Goal: Task Accomplishment & Management: Complete application form

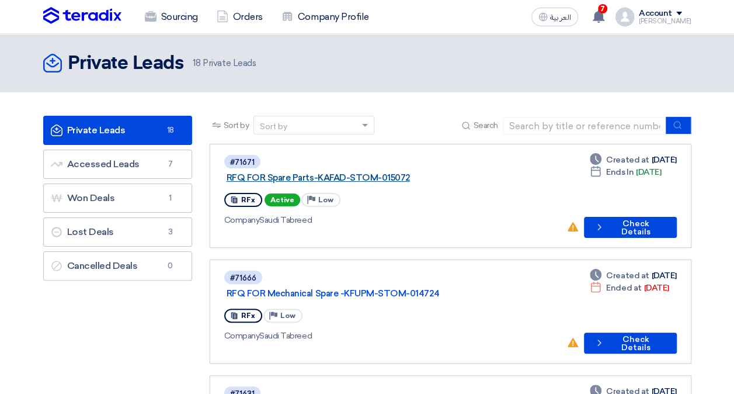
click at [381, 172] on link "RFQ FOR Spare Parts-KAFAD-STOM-015072" at bounding box center [373, 177] width 292 height 11
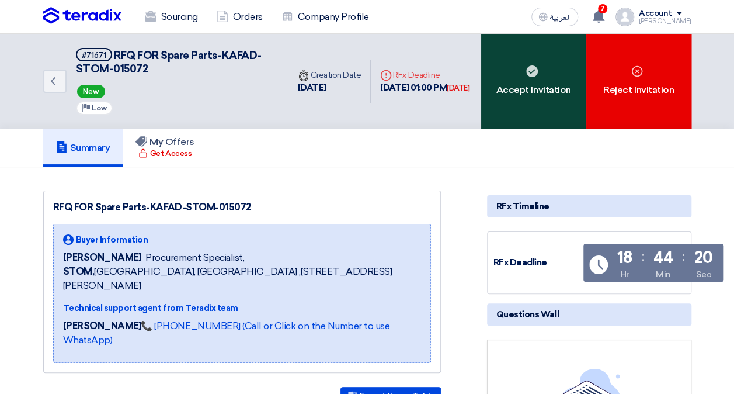
click at [516, 78] on div "Accept Invitation" at bounding box center [533, 81] width 105 height 95
click at [509, 79] on div "Accept Invitation" at bounding box center [533, 81] width 105 height 95
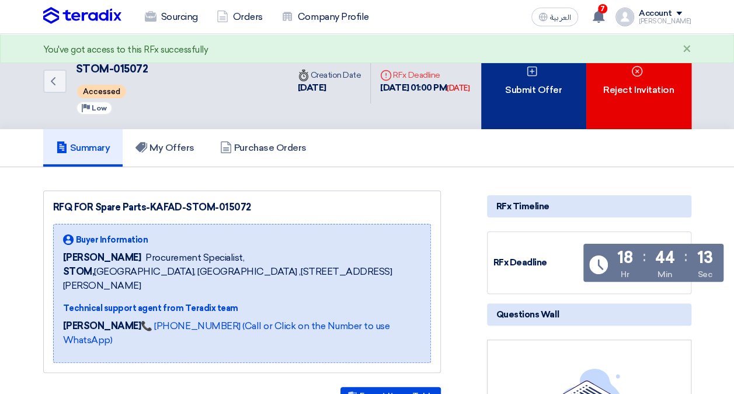
click at [537, 74] on icon at bounding box center [532, 71] width 12 height 12
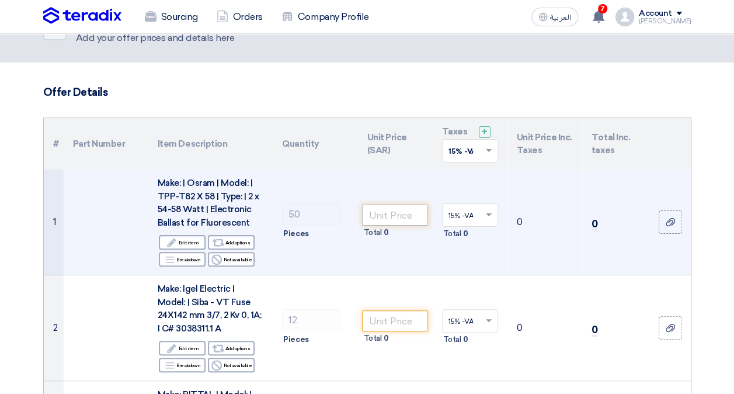
scroll to position [58, 0]
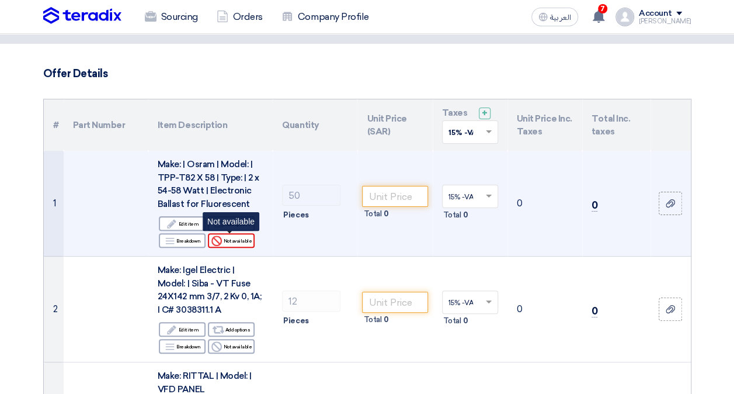
click at [230, 244] on div "Reject Not available" at bounding box center [231, 240] width 47 height 15
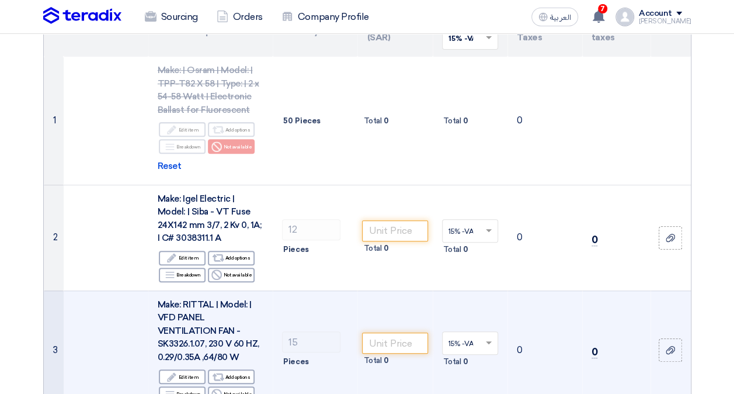
scroll to position [175, 0]
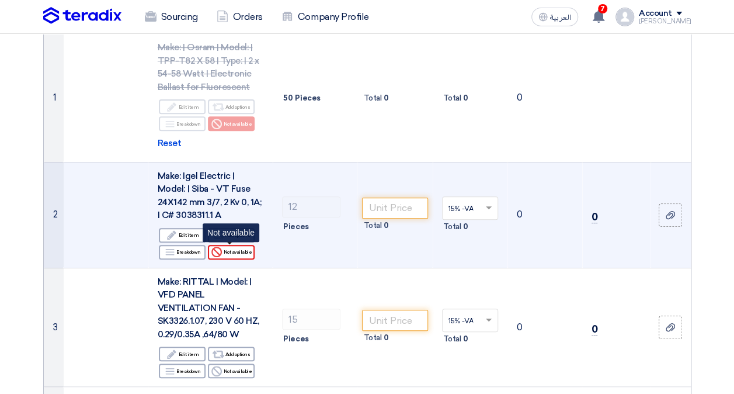
click at [242, 252] on div "Reject Not available" at bounding box center [231, 252] width 47 height 15
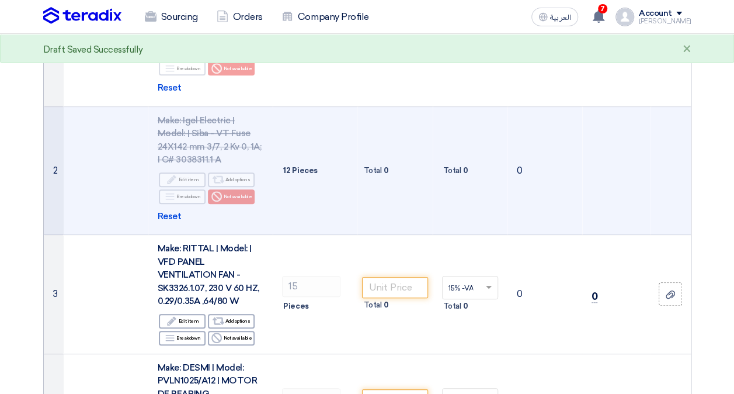
scroll to position [292, 0]
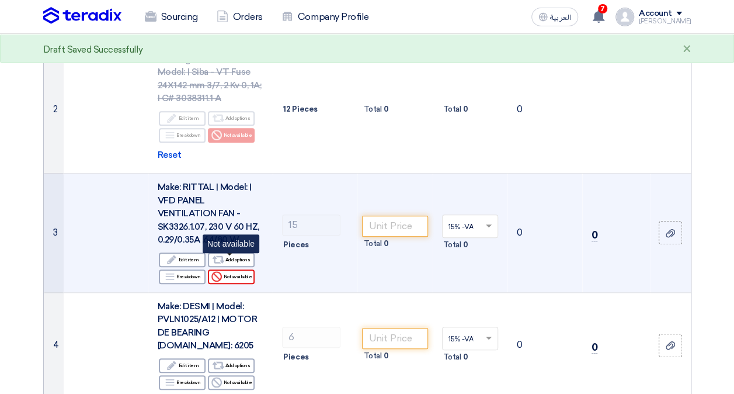
click at [240, 269] on div "Reject Not available" at bounding box center [231, 276] width 47 height 15
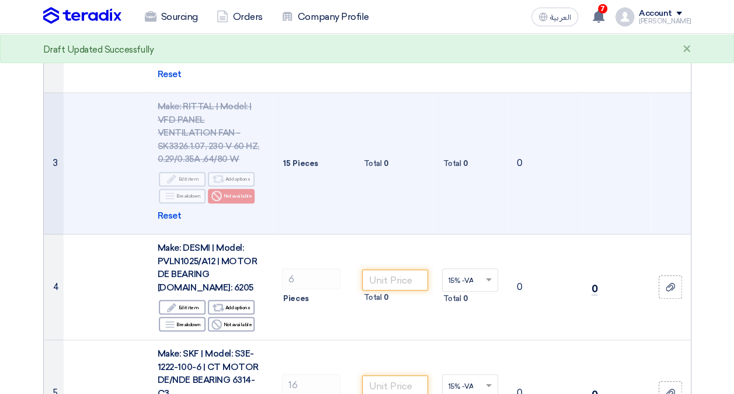
scroll to position [409, 0]
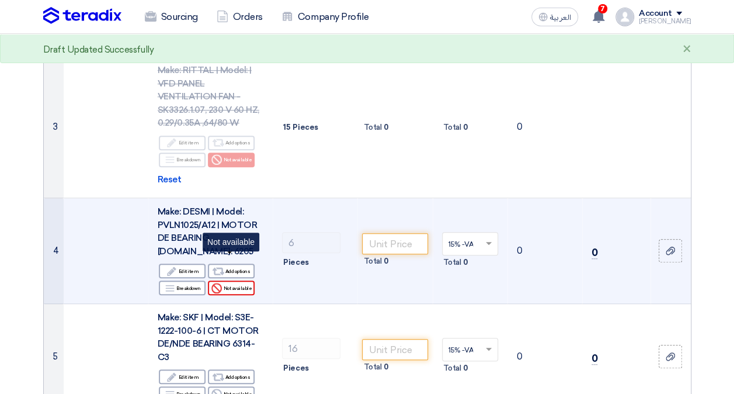
click at [233, 280] on div "Reject Not available" at bounding box center [231, 287] width 47 height 15
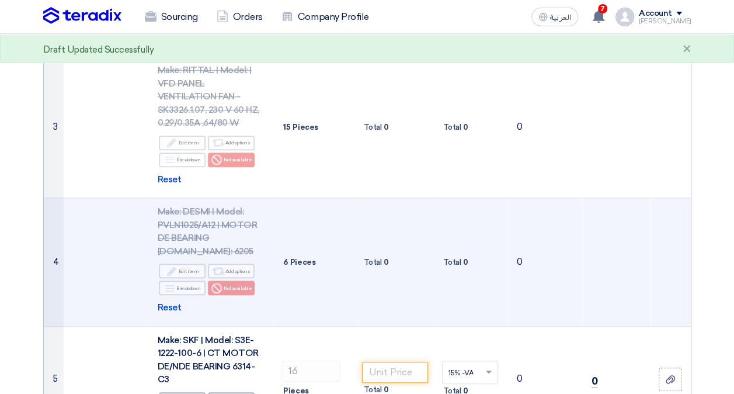
scroll to position [526, 0]
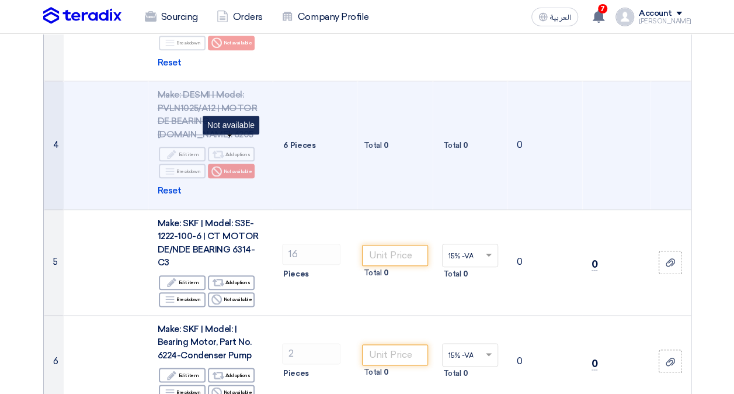
click at [242, 164] on div "Reject Not available" at bounding box center [231, 171] width 47 height 15
drag, startPoint x: 233, startPoint y: 144, endPoint x: 224, endPoint y: 146, distance: 8.5
click at [233, 164] on div "Reject Not available" at bounding box center [231, 171] width 47 height 15
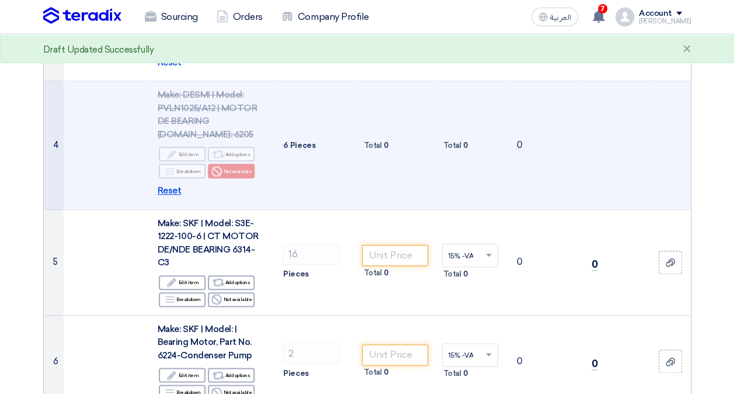
click at [166, 184] on span "Reset" at bounding box center [170, 190] width 24 height 13
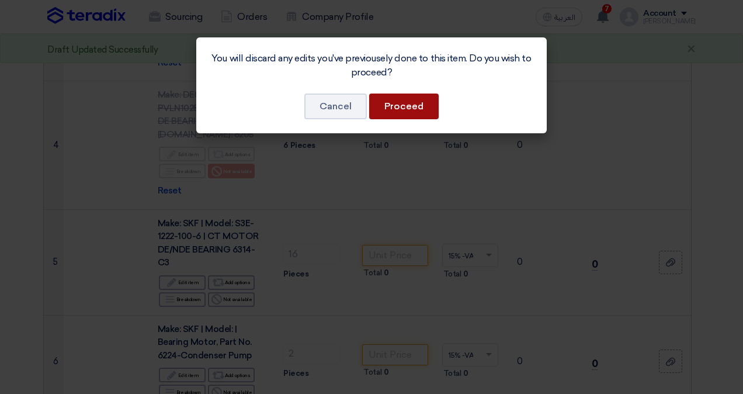
click at [401, 103] on button "Proceed" at bounding box center [404, 106] width 70 height 26
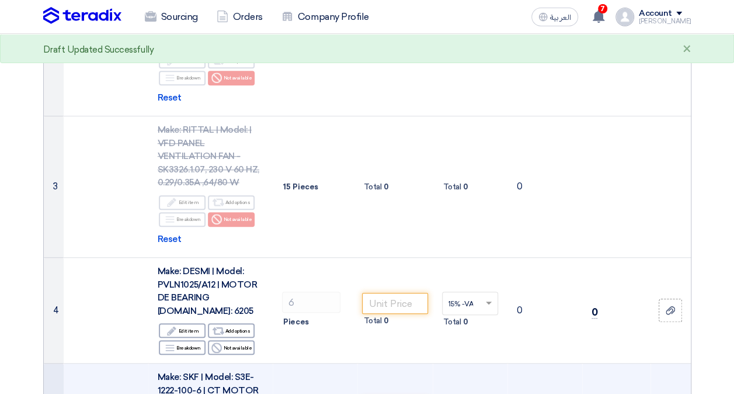
scroll to position [351, 0]
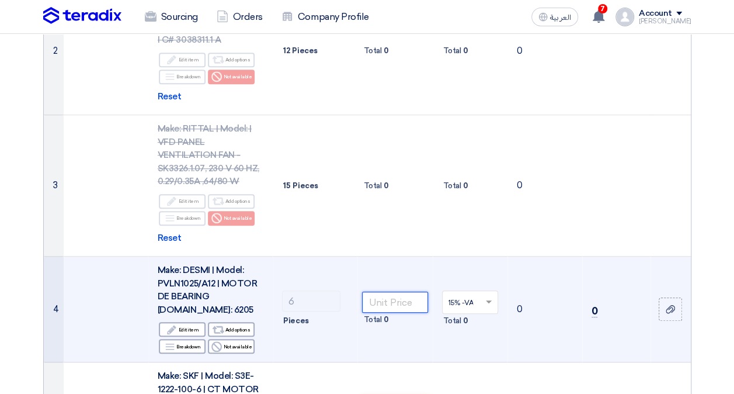
click at [387, 292] on input "number" at bounding box center [394, 302] width 65 height 21
type input "42"
click at [383, 325] on td "42 Total 252" at bounding box center [395, 309] width 75 height 106
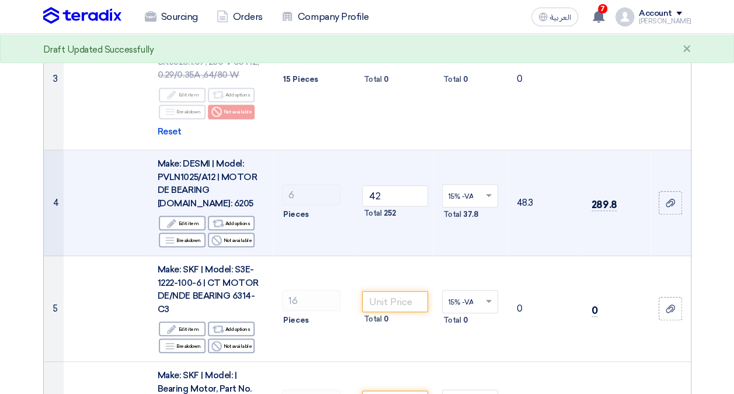
scroll to position [526, 0]
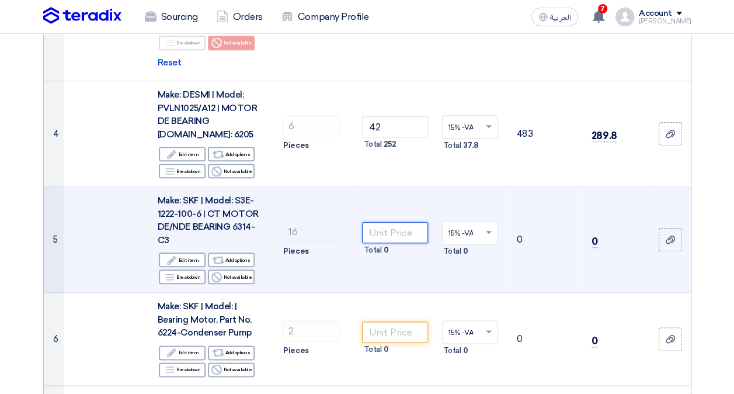
click at [408, 222] on input "number" at bounding box center [394, 232] width 65 height 21
type input "918"
click at [409, 245] on td "918 Total 14,688" at bounding box center [395, 240] width 75 height 106
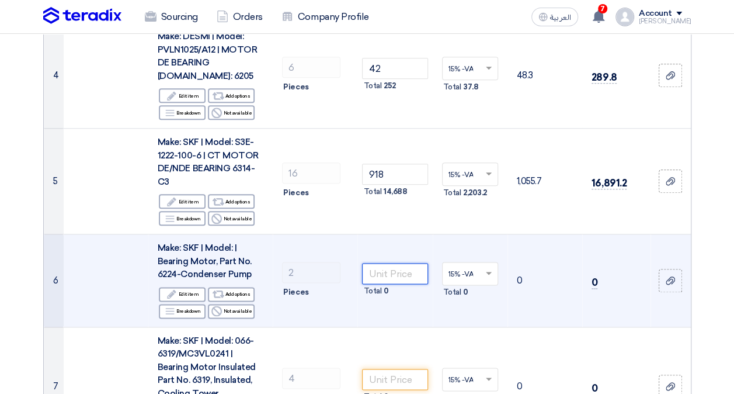
click at [383, 263] on input "number" at bounding box center [394, 273] width 65 height 21
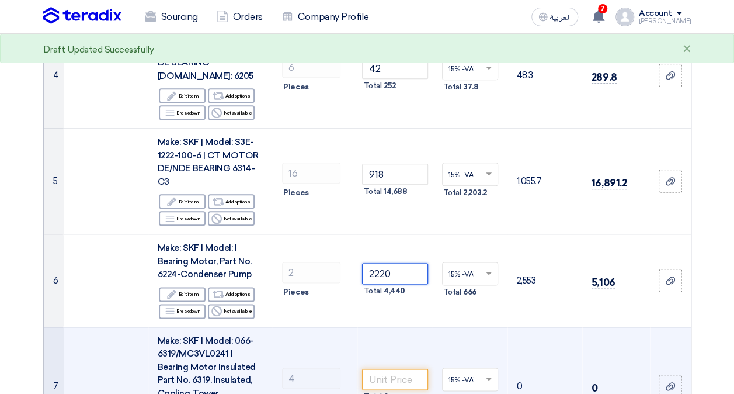
type input "2220"
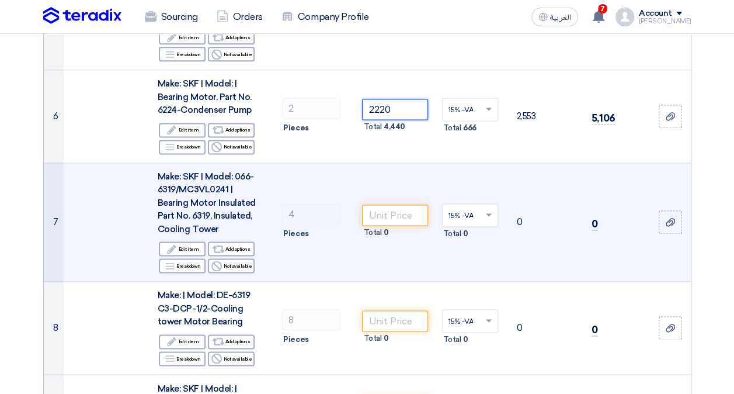
scroll to position [818, 0]
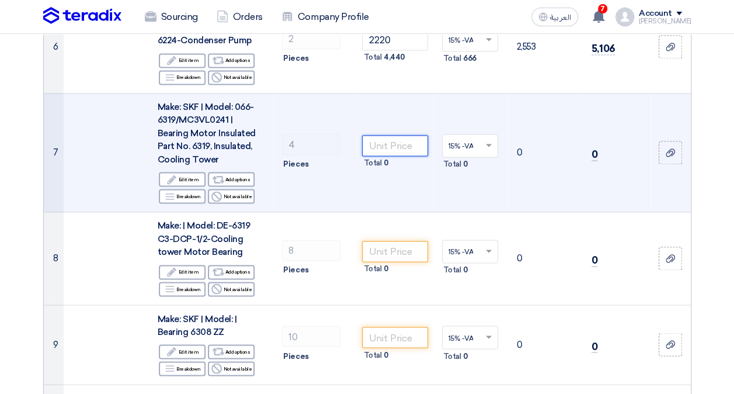
click at [370, 135] on input "number" at bounding box center [394, 145] width 65 height 21
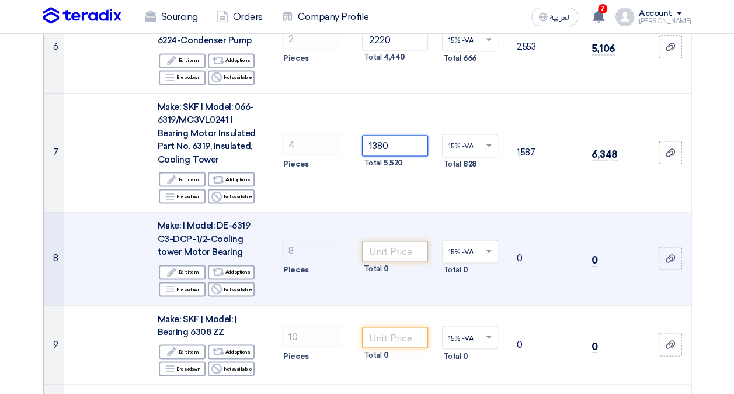
type input "1380"
click at [391, 241] on input "number" at bounding box center [394, 251] width 65 height 21
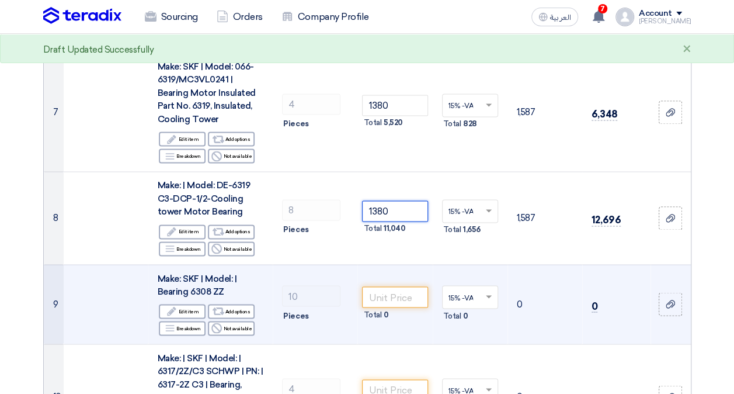
scroll to position [876, 0]
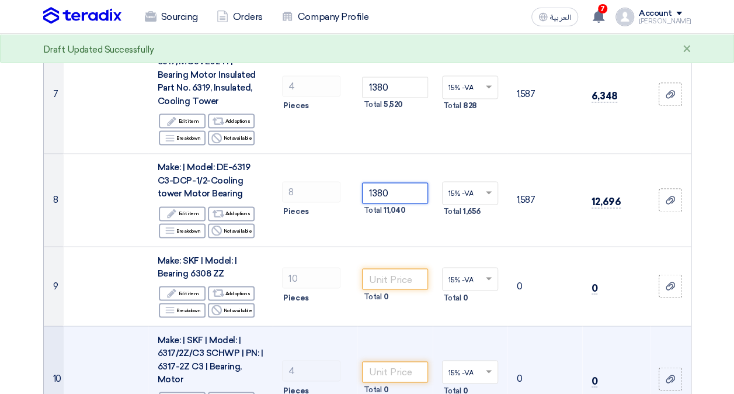
type input "1380"
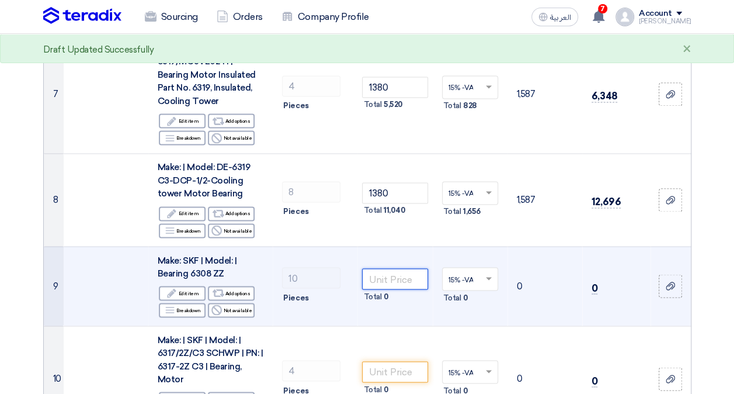
click at [400, 268] on input "number" at bounding box center [394, 278] width 65 height 21
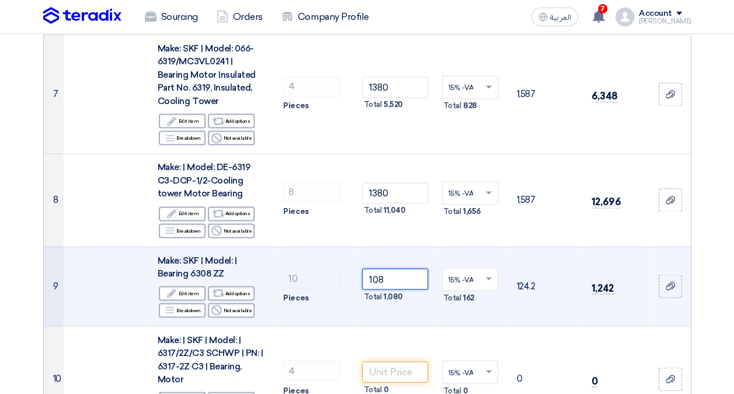
type input "108"
click at [410, 291] on td "108 Total 1,080" at bounding box center [395, 285] width 75 height 79
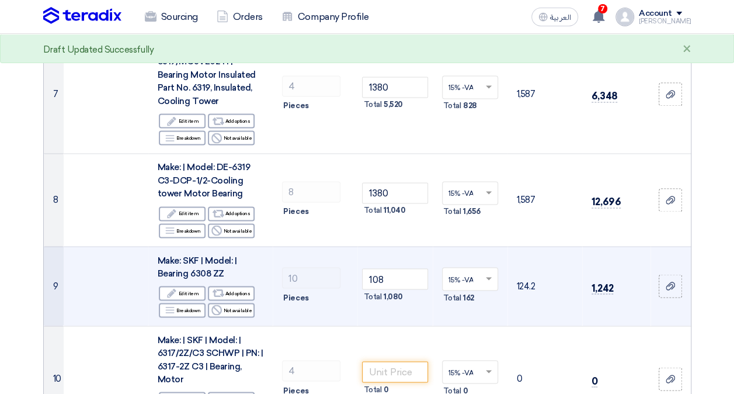
scroll to position [935, 0]
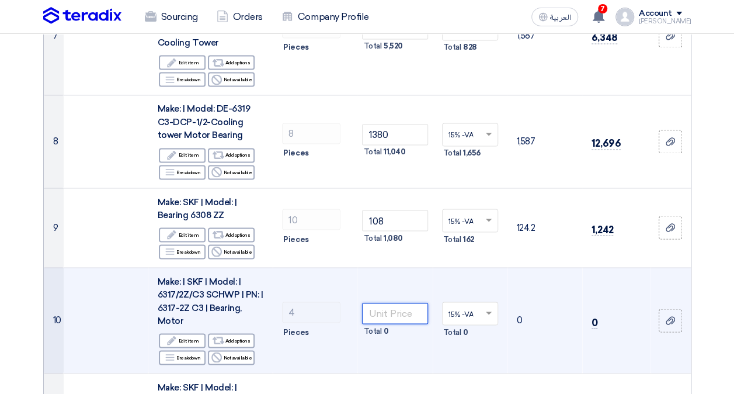
click at [387, 303] on input "number" at bounding box center [394, 313] width 65 height 21
type input "1140"
click at [404, 338] on td "1140 Total 4,560" at bounding box center [395, 320] width 75 height 106
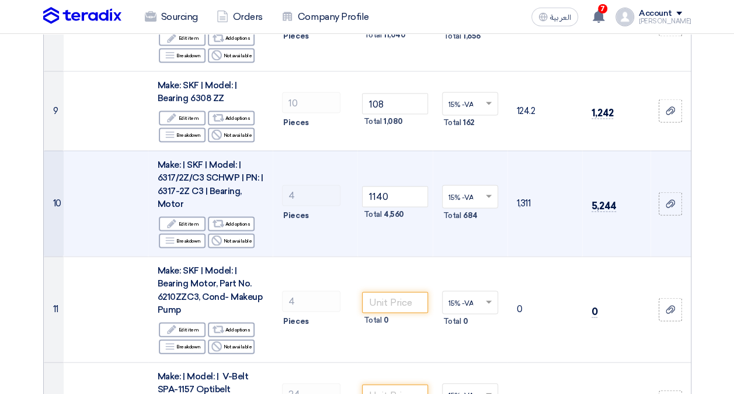
scroll to position [1110, 0]
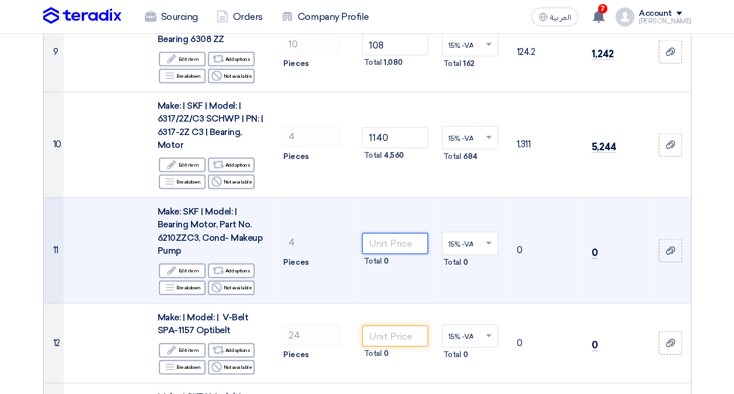
click at [374, 233] on input "number" at bounding box center [394, 243] width 65 height 21
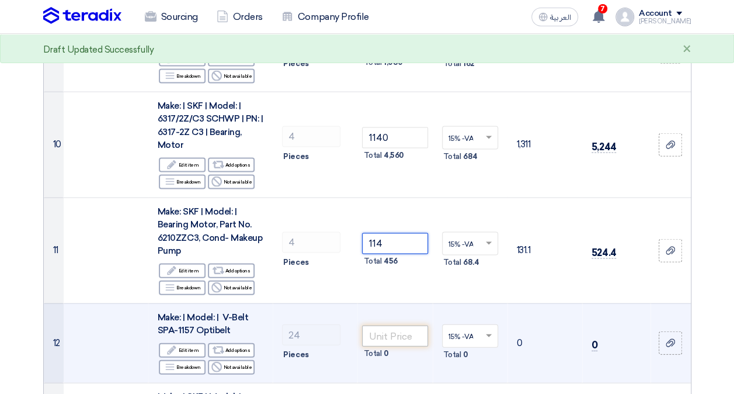
type input "114"
click at [406, 325] on input "number" at bounding box center [394, 335] width 65 height 21
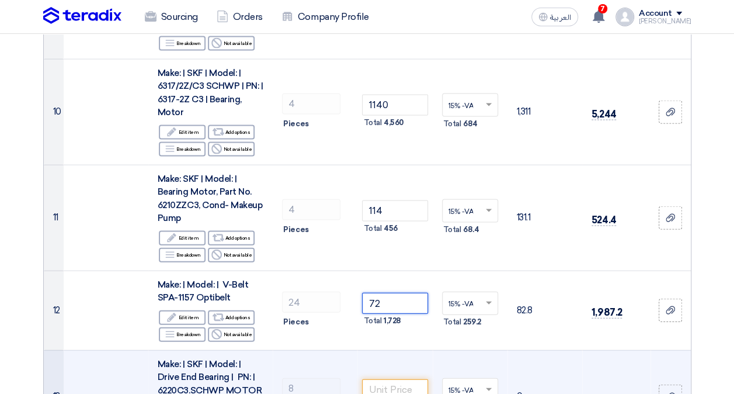
scroll to position [1227, 0]
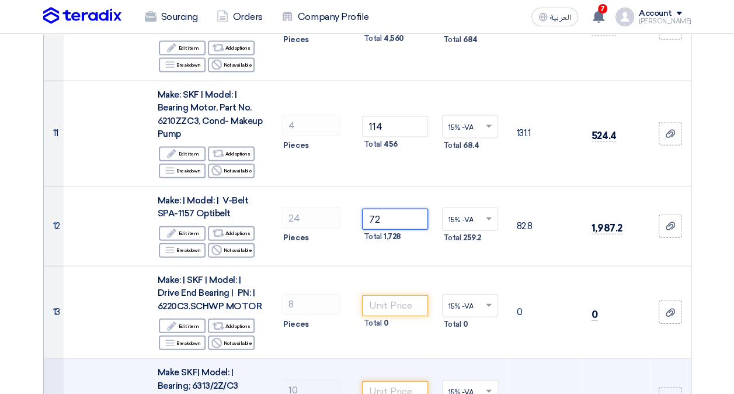
type input "72"
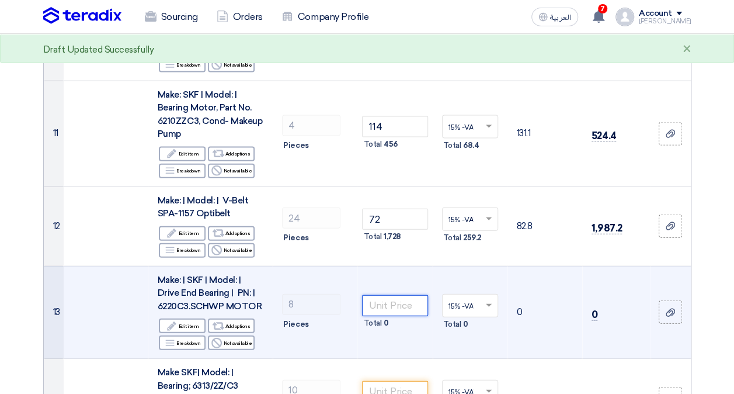
click at [387, 295] on input "number" at bounding box center [394, 305] width 65 height 21
type input "1440"
click at [413, 317] on td "1440 Total 11,520" at bounding box center [395, 312] width 75 height 93
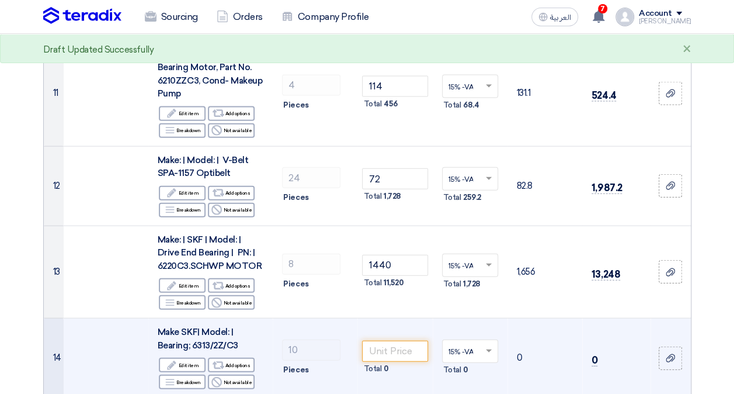
scroll to position [1285, 0]
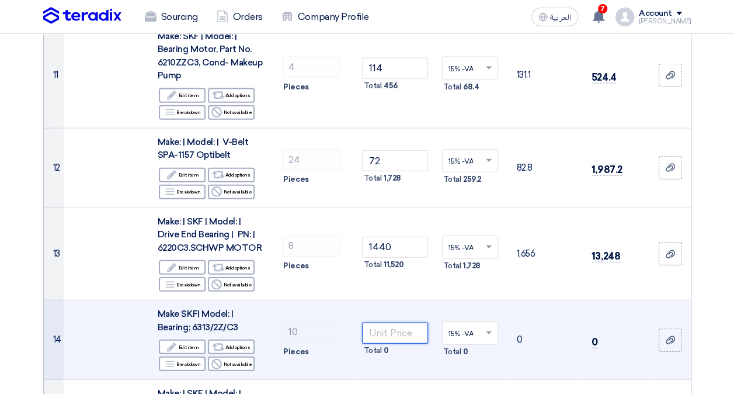
click at [390, 322] on input "number" at bounding box center [394, 332] width 65 height 21
type input "5"
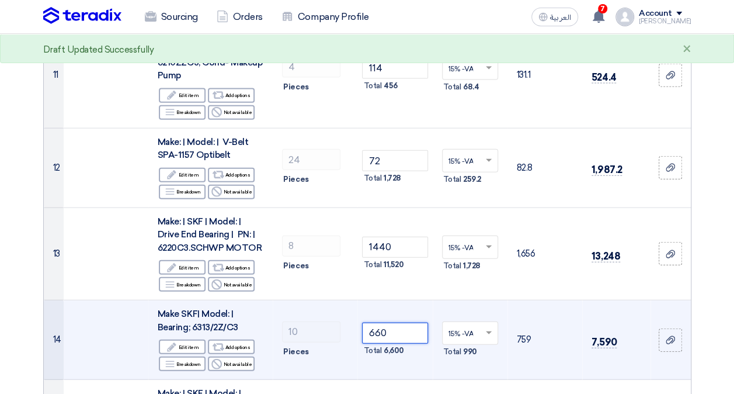
type input "660"
click at [398, 334] on td "660 Total 6,600" at bounding box center [395, 339] width 75 height 79
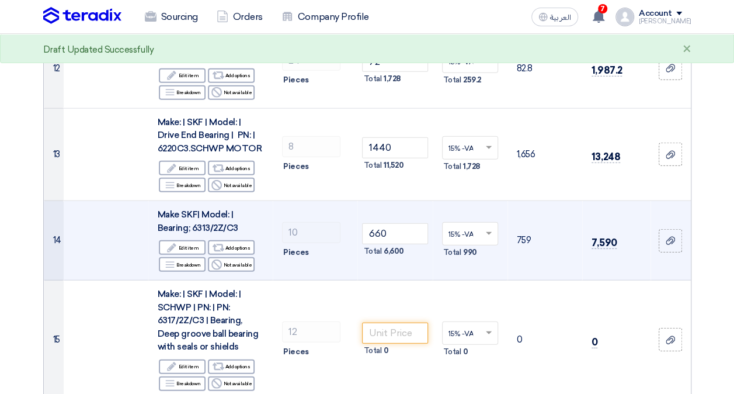
scroll to position [1402, 0]
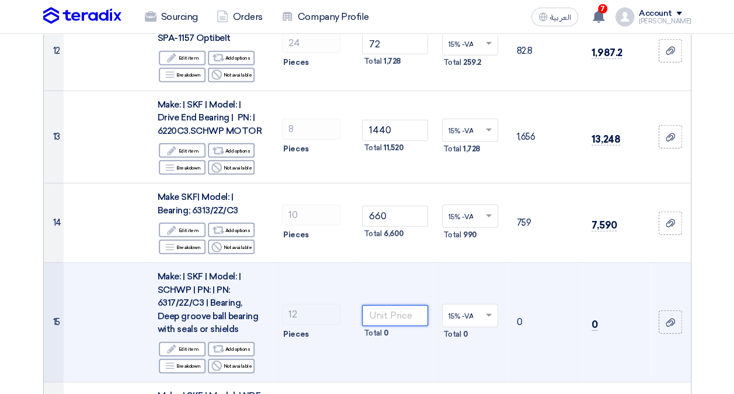
click at [381, 305] on input "number" at bounding box center [394, 315] width 65 height 21
type input "1140"
click at [412, 336] on td "1140 Total 13,680" at bounding box center [395, 322] width 75 height 119
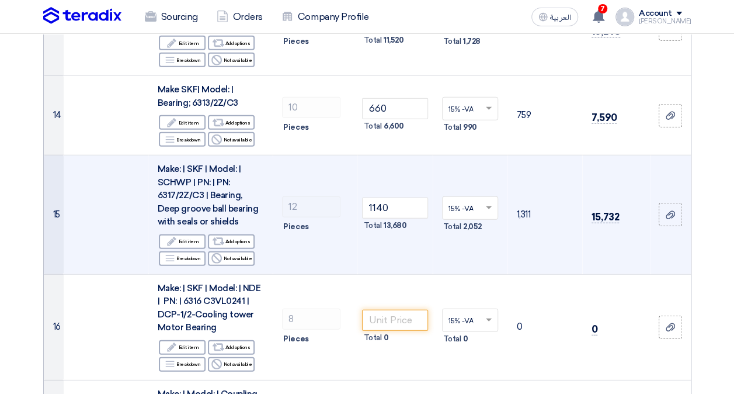
scroll to position [1519, 0]
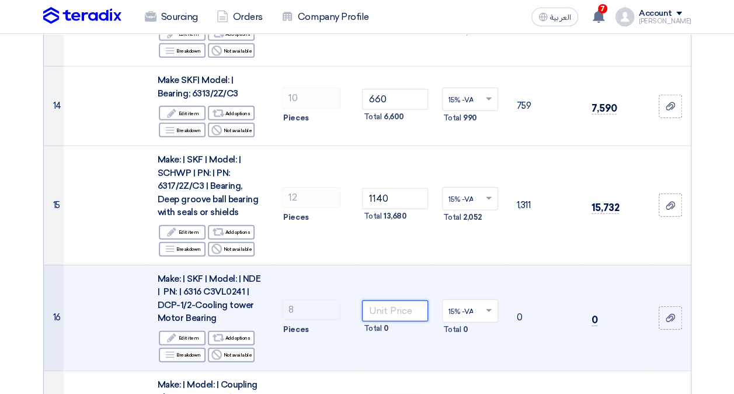
click at [405, 300] on input "number" at bounding box center [394, 310] width 65 height 21
type input "1020"
click at [435, 334] on td "15% -VAT × Total 1,224" at bounding box center [470, 318] width 75 height 106
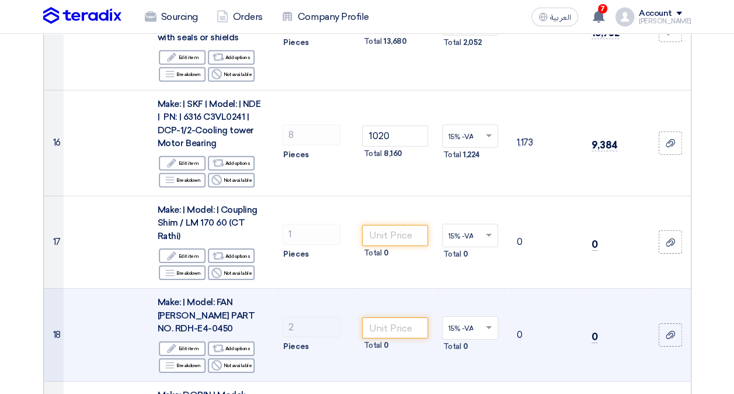
scroll to position [1694, 0]
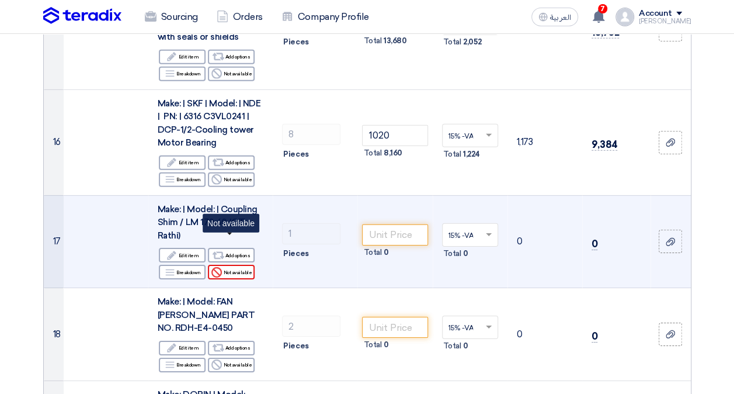
click at [240, 265] on div "Reject Not available" at bounding box center [231, 272] width 47 height 15
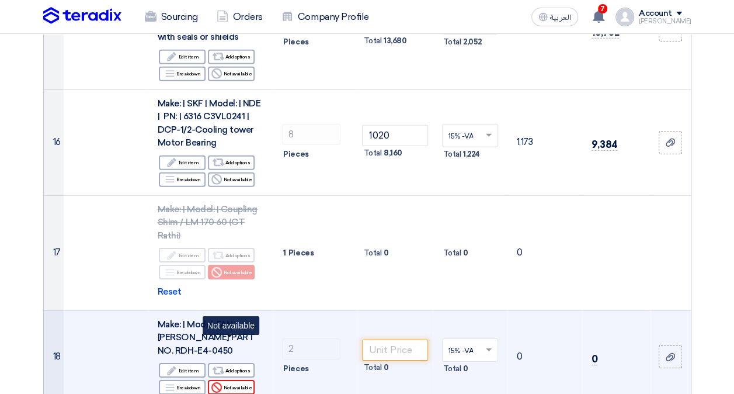
click at [237, 380] on div "Reject Not available" at bounding box center [231, 387] width 47 height 15
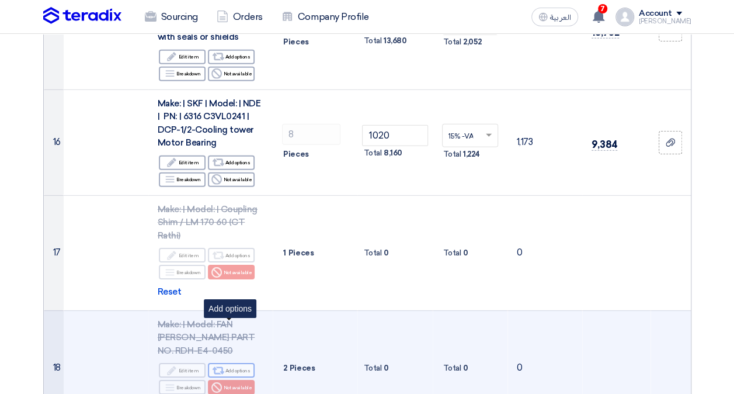
scroll to position [1870, 0]
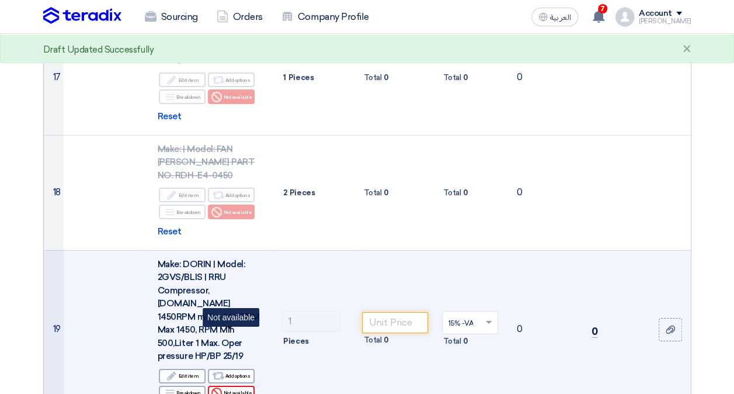
click at [244, 386] on div "Reject Not available" at bounding box center [231, 393] width 47 height 15
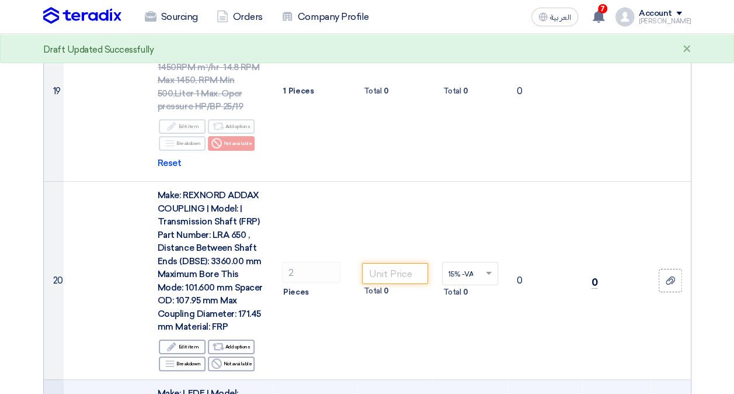
scroll to position [2162, 0]
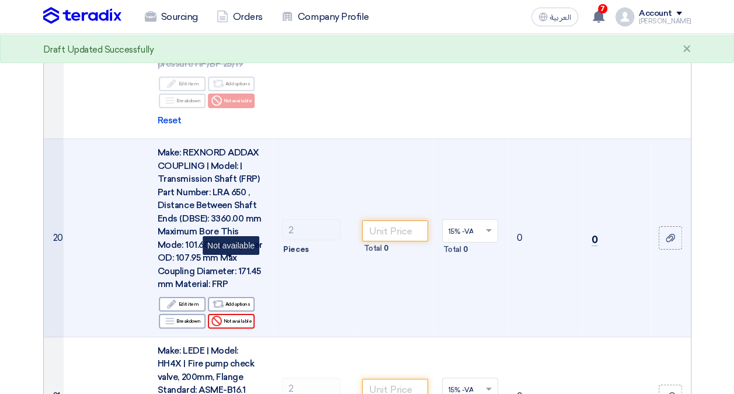
click at [249, 314] on div "Reject Not available" at bounding box center [231, 321] width 47 height 15
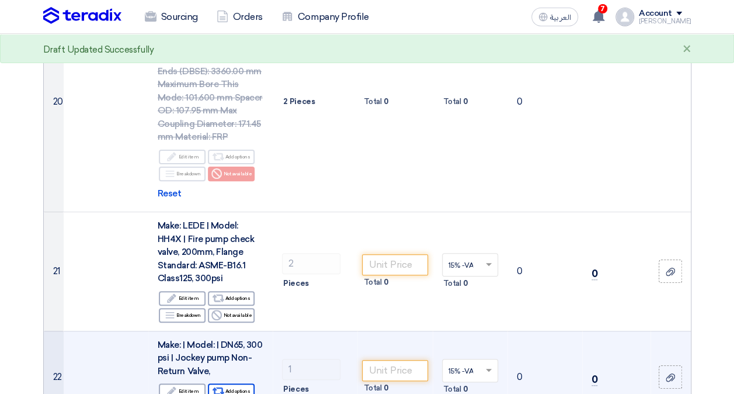
scroll to position [2337, 0]
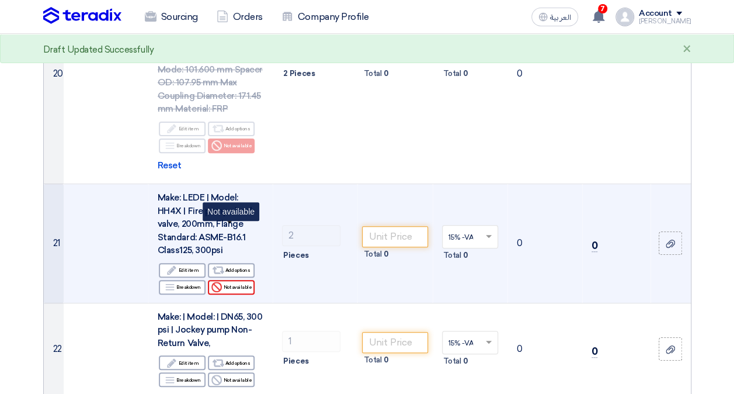
click at [242, 280] on div "Reject Not available" at bounding box center [231, 287] width 47 height 15
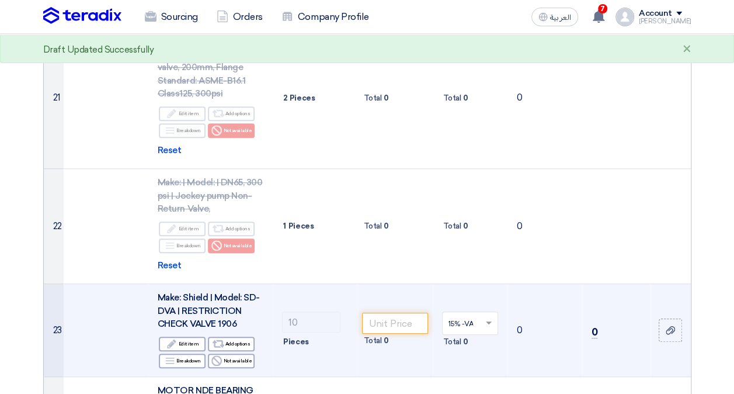
scroll to position [2512, 0]
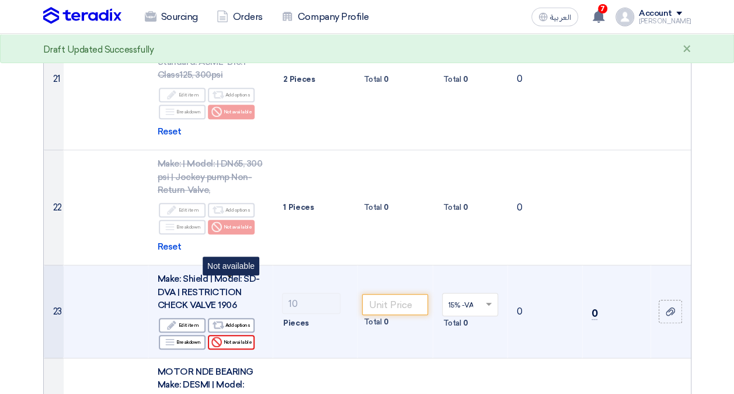
click at [247, 335] on div "Reject Not available" at bounding box center [231, 342] width 47 height 15
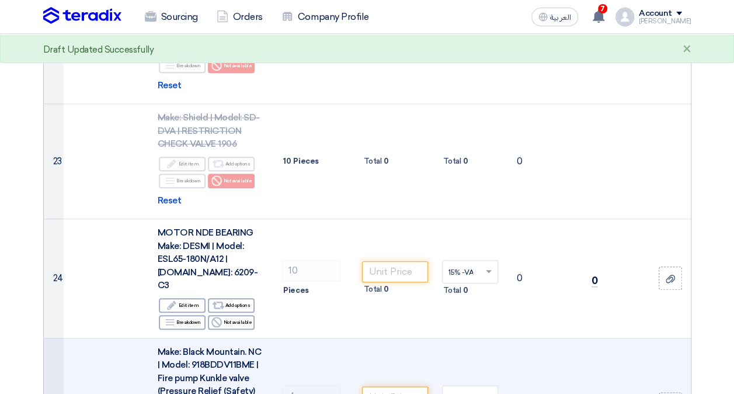
scroll to position [2687, 0]
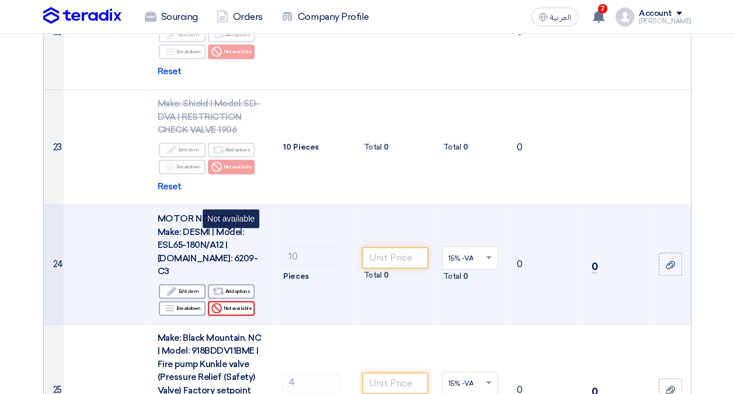
click at [242, 301] on div "Reject Not available" at bounding box center [231, 308] width 47 height 15
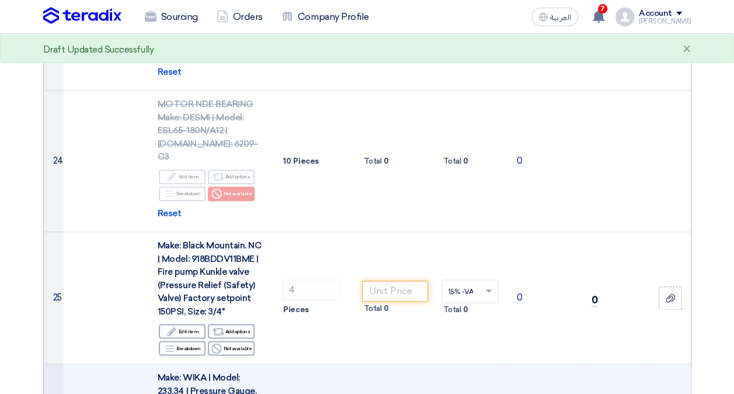
scroll to position [2804, 0]
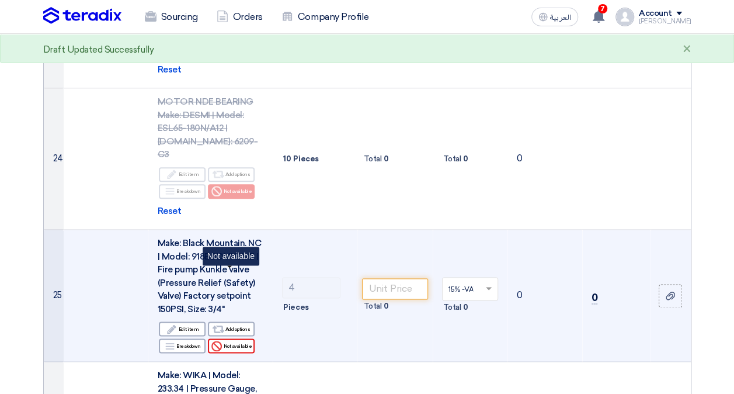
click at [242, 338] on div "Reject Not available" at bounding box center [231, 345] width 47 height 15
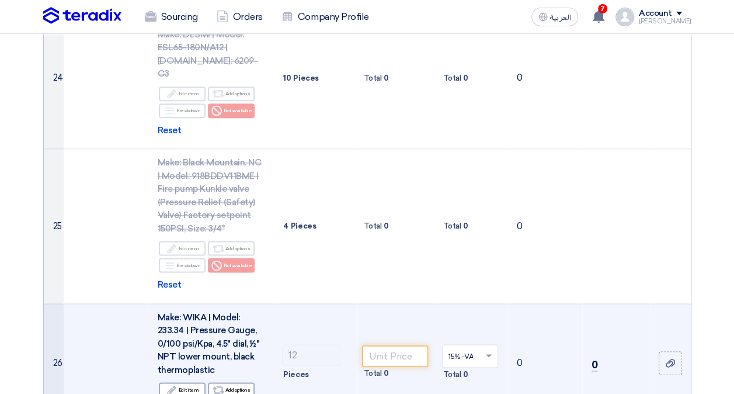
scroll to position [2980, 0]
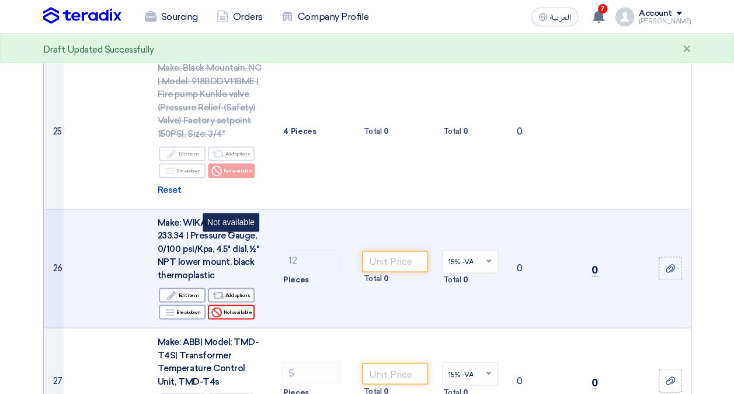
click at [245, 304] on div "Reject Not available" at bounding box center [231, 311] width 47 height 15
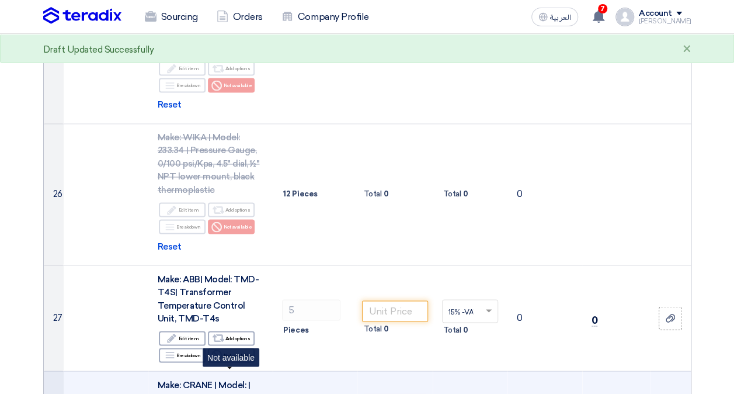
scroll to position [3155, 0]
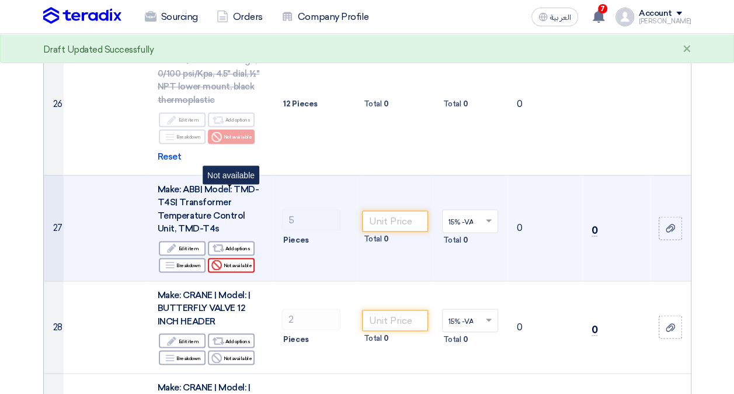
click at [230, 258] on div "Reject Not available" at bounding box center [231, 265] width 47 height 15
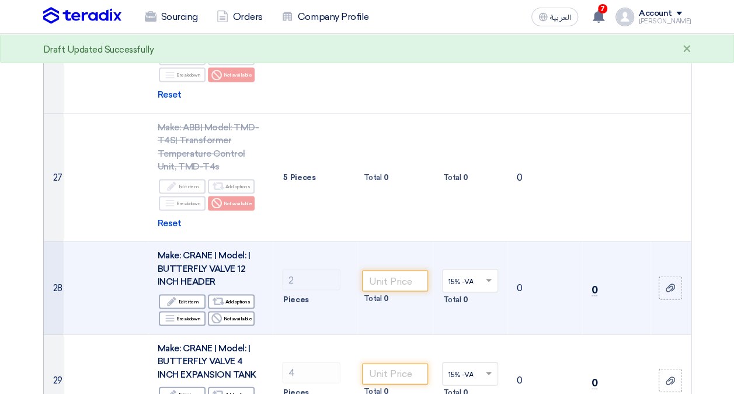
scroll to position [3272, 0]
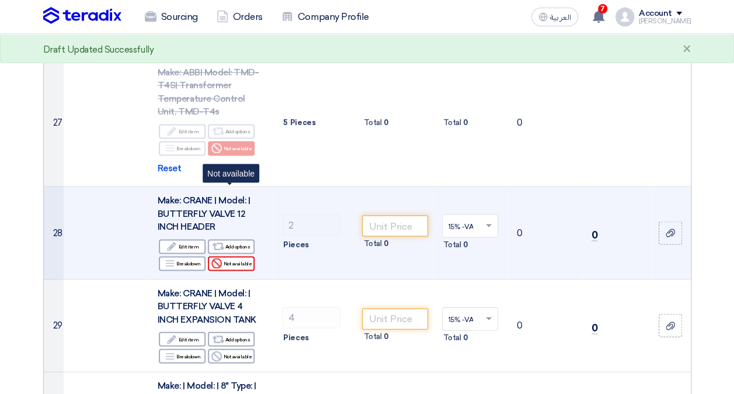
click at [241, 256] on div "Reject Not available" at bounding box center [231, 263] width 47 height 15
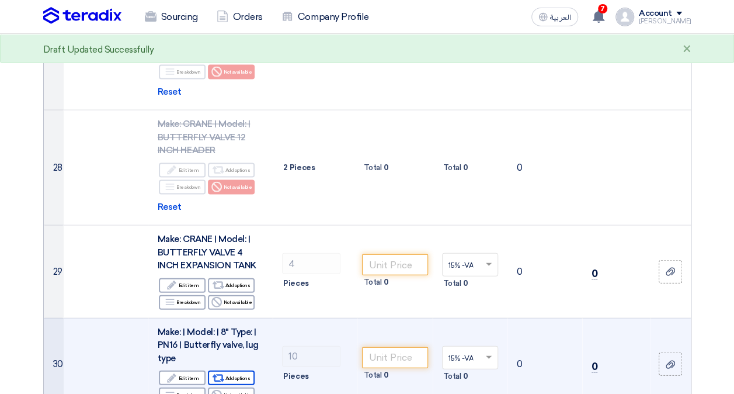
scroll to position [3388, 0]
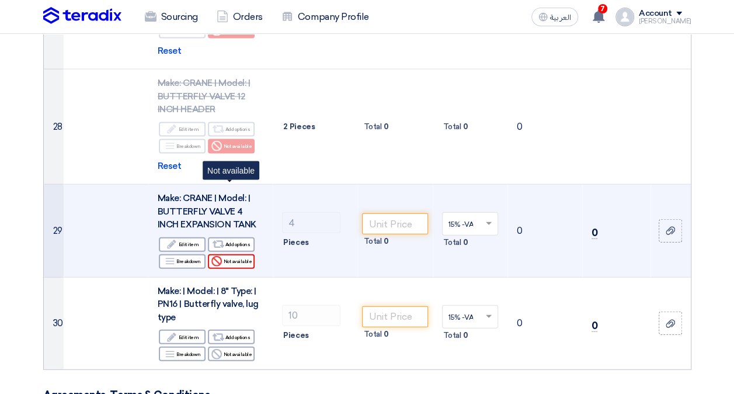
click at [238, 254] on div "Reject Not available" at bounding box center [231, 261] width 47 height 15
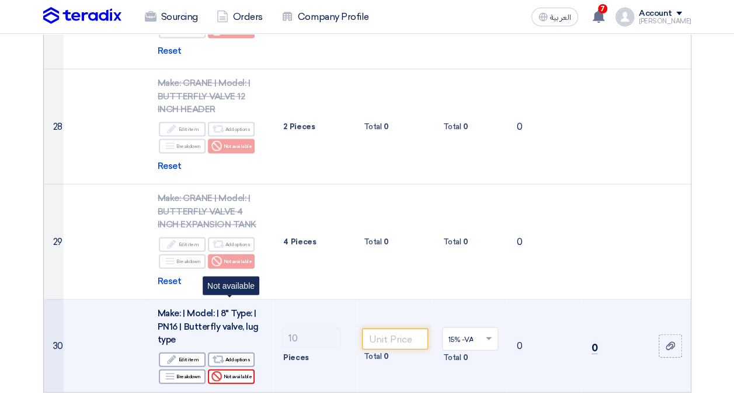
click at [240, 369] on div "Reject Not available" at bounding box center [231, 376] width 47 height 15
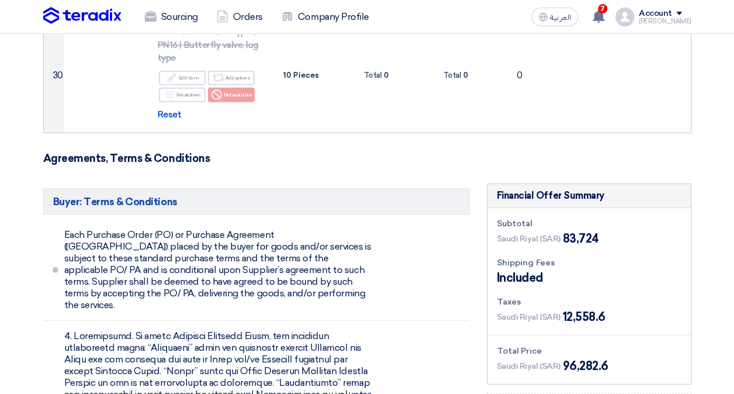
scroll to position [3739, 0]
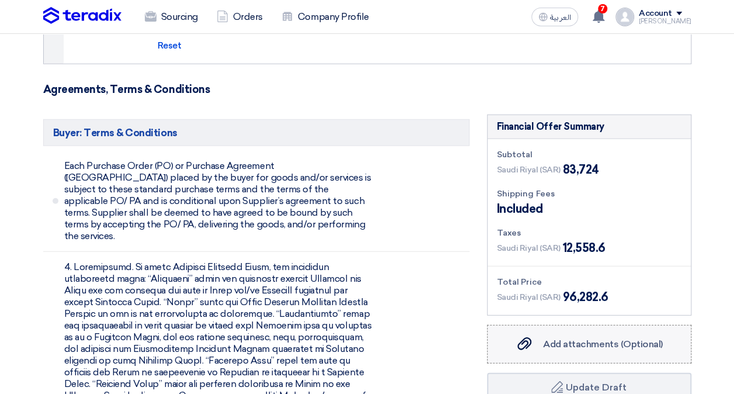
click at [573, 338] on span "Add attachments (Optional)" at bounding box center [603, 343] width 120 height 11
click at [0, 0] on input "Add attachments (Optional) Add attachments (Optional)" at bounding box center [0, 0] width 0 height 0
click at [584, 338] on span "Add attachments (Optional)" at bounding box center [603, 343] width 120 height 11
click at [0, 0] on input "Add attachments (Optional) Add attachments (Optional)" at bounding box center [0, 0] width 0 height 0
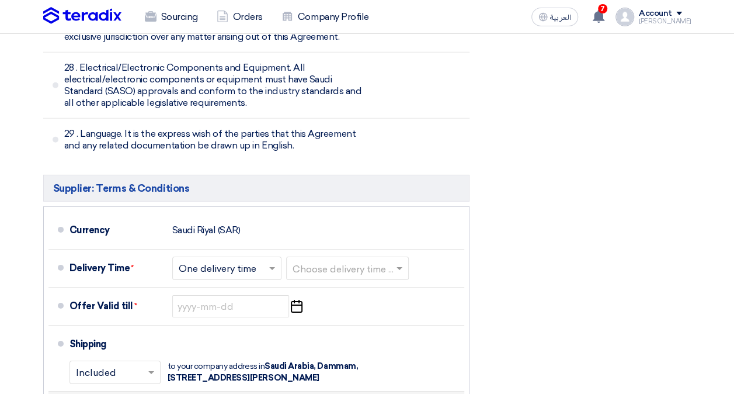
scroll to position [8296, 0]
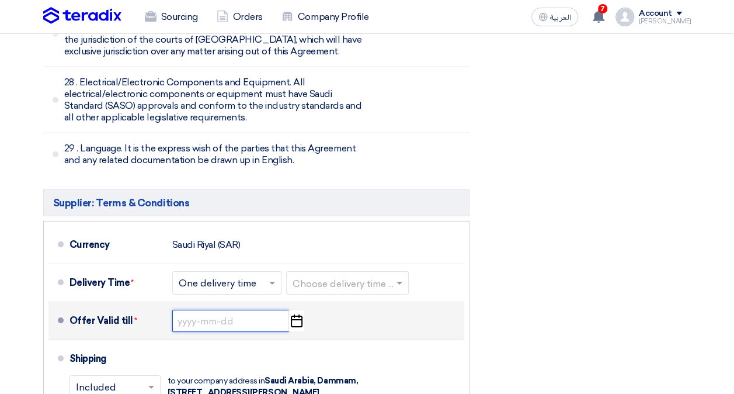
click at [216, 310] on input at bounding box center [230, 321] width 117 height 22
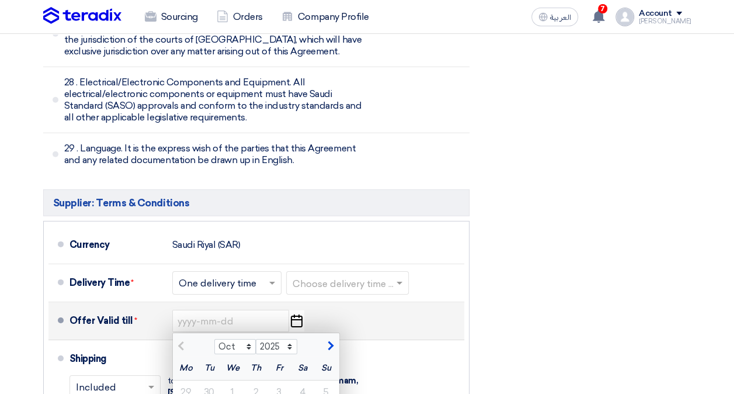
type input "[DATE]"
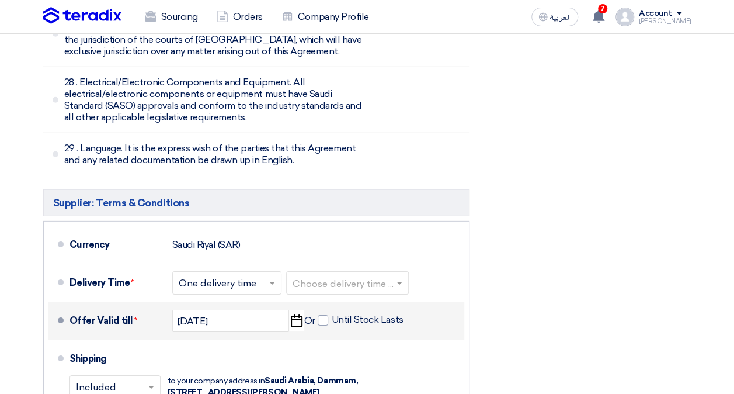
type input "100"
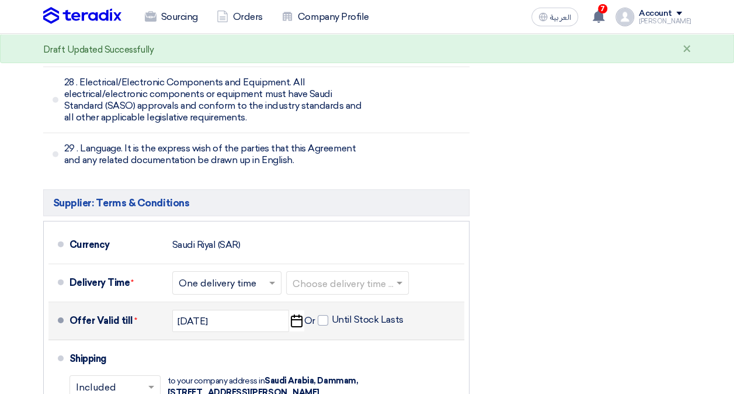
type input "30"
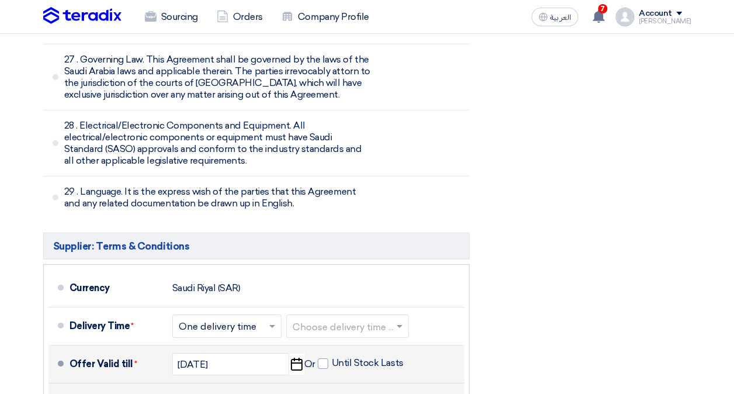
scroll to position [8221, 0]
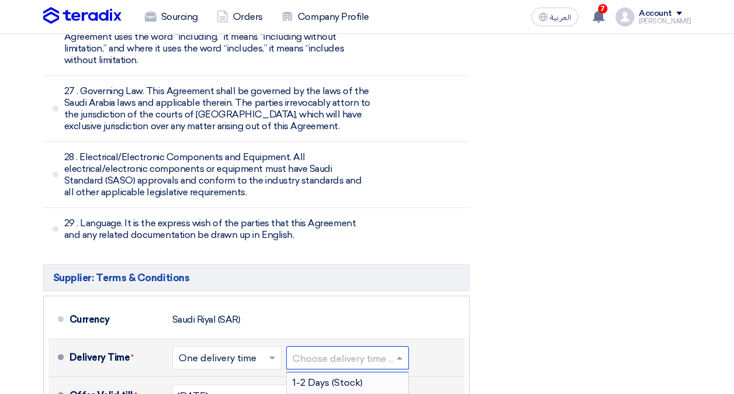
click at [357, 351] on input "text" at bounding box center [348, 359] width 111 height 17
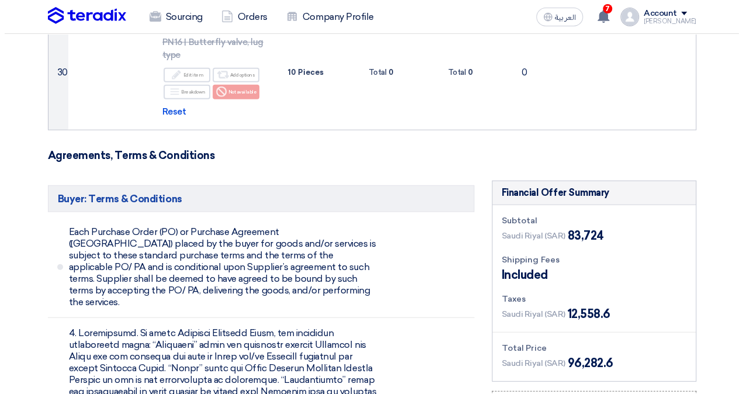
scroll to position [3897, 0]
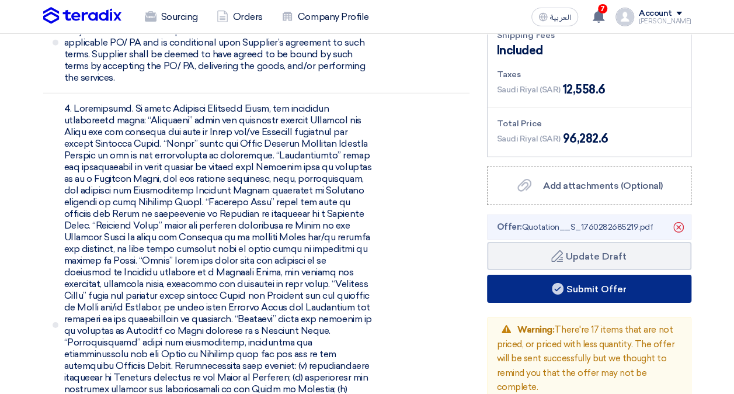
click at [622, 275] on button "Submit Offer" at bounding box center [589, 289] width 204 height 28
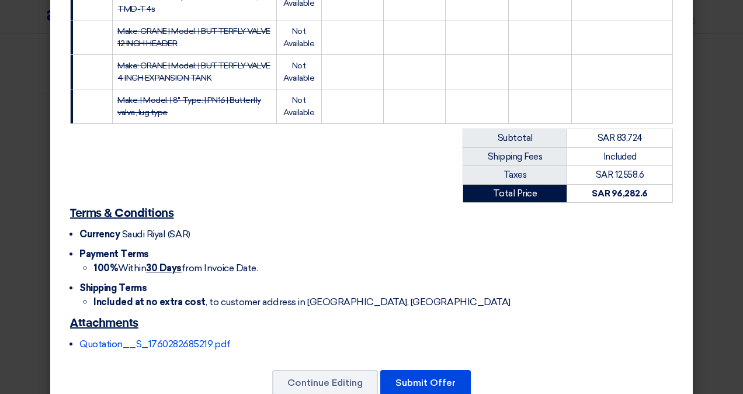
scroll to position [1365, 0]
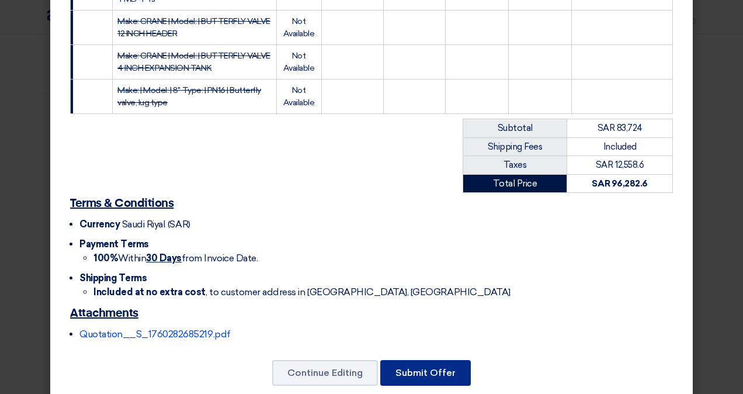
click at [422, 360] on button "Submit Offer" at bounding box center [425, 373] width 91 height 26
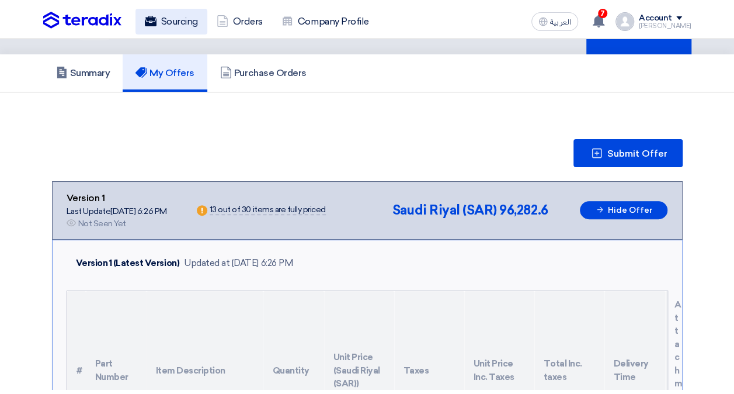
scroll to position [3211, 0]
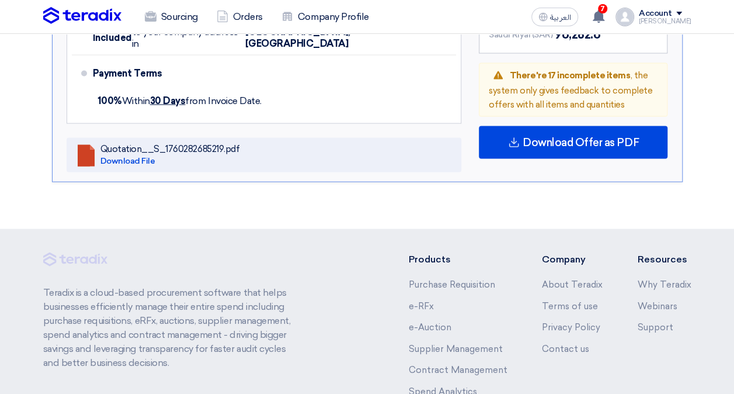
click at [60, 11] on img at bounding box center [82, 16] width 78 height 18
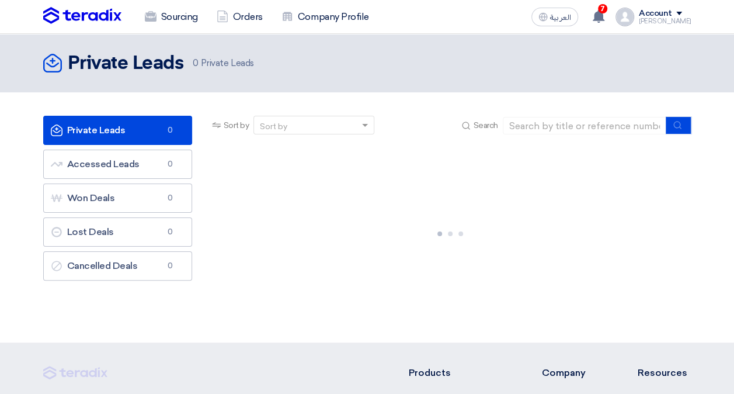
click at [682, 13] on span at bounding box center [680, 14] width 6 height 4
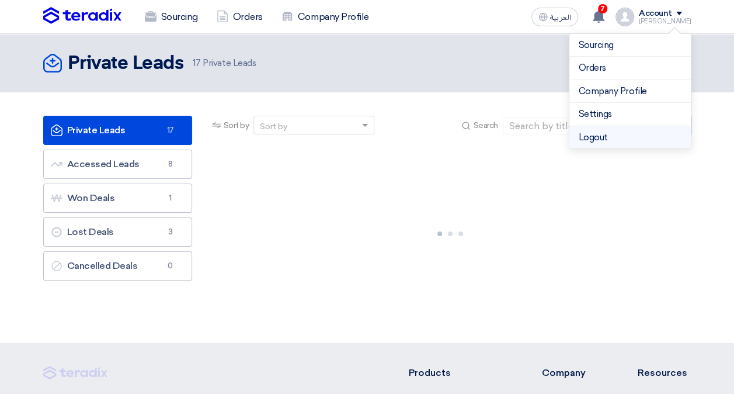
click at [626, 134] on li "Logout" at bounding box center [631, 137] width 122 height 23
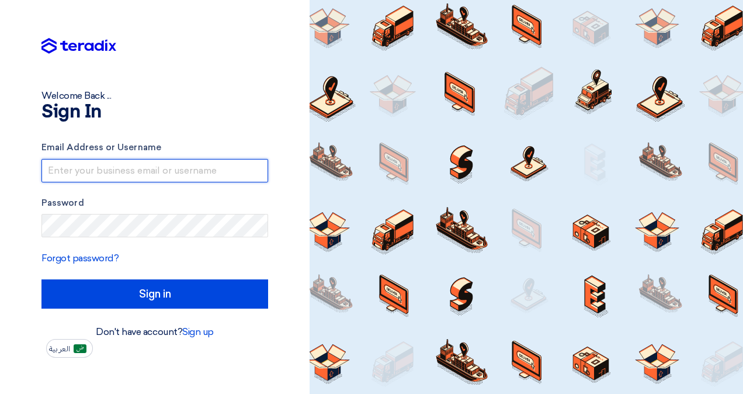
type input "[EMAIL_ADDRESS][DOMAIN_NAME]"
